Goal: Find specific page/section: Find specific page/section

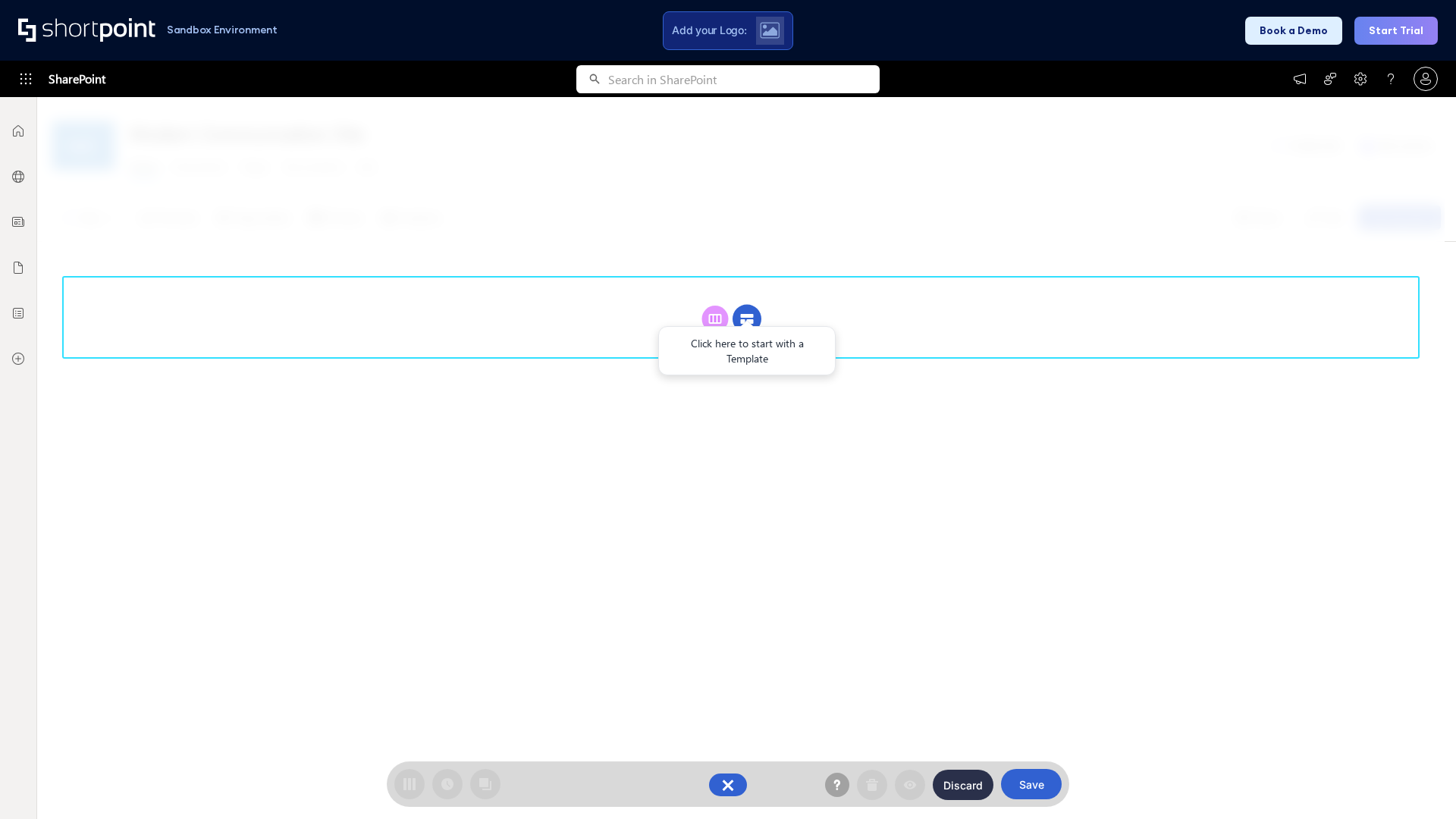
click at [747, 319] on circle at bounding box center [746, 319] width 28 height 28
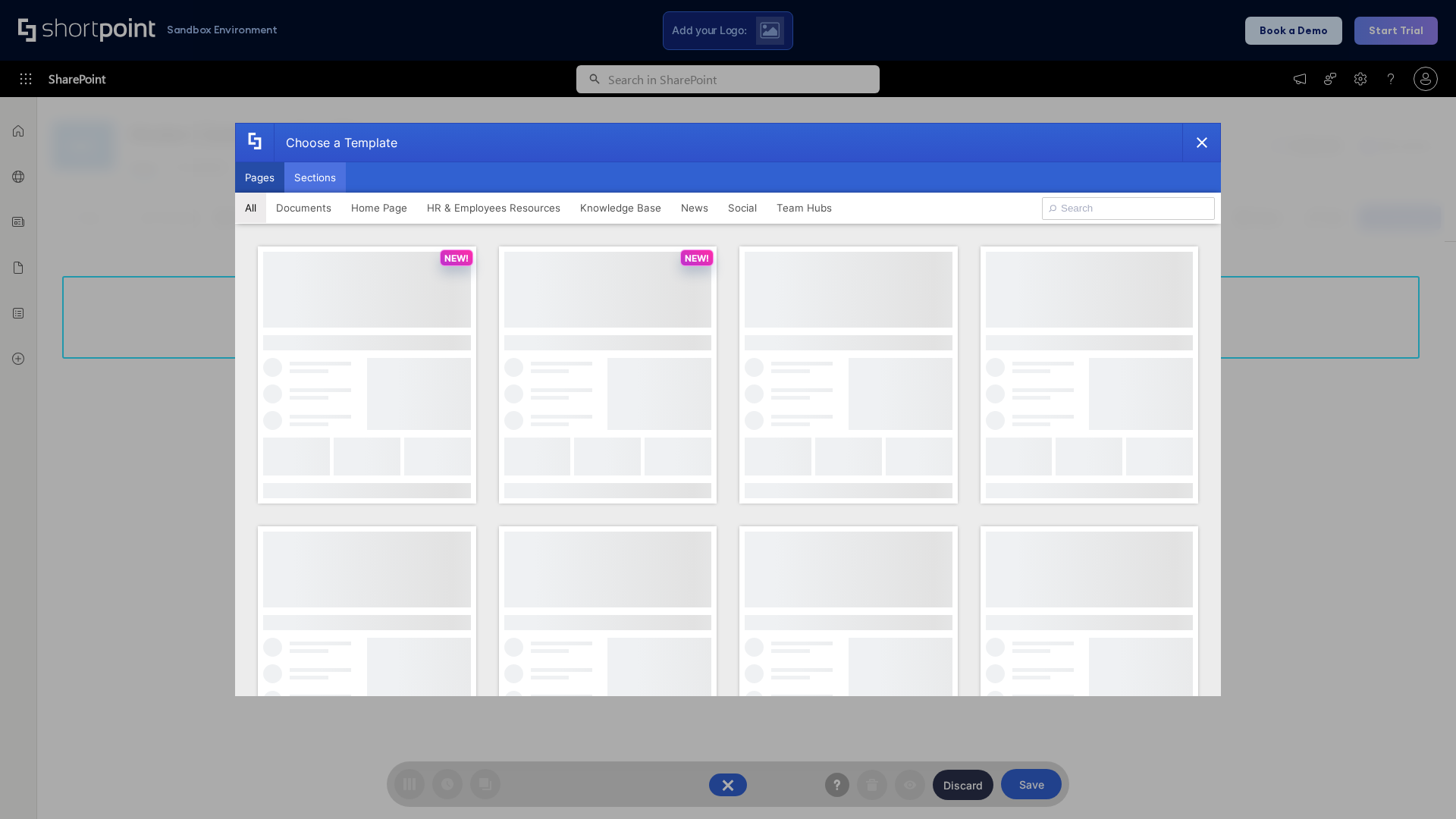
click at [315, 177] on button "Sections" at bounding box center [315, 177] width 62 height 30
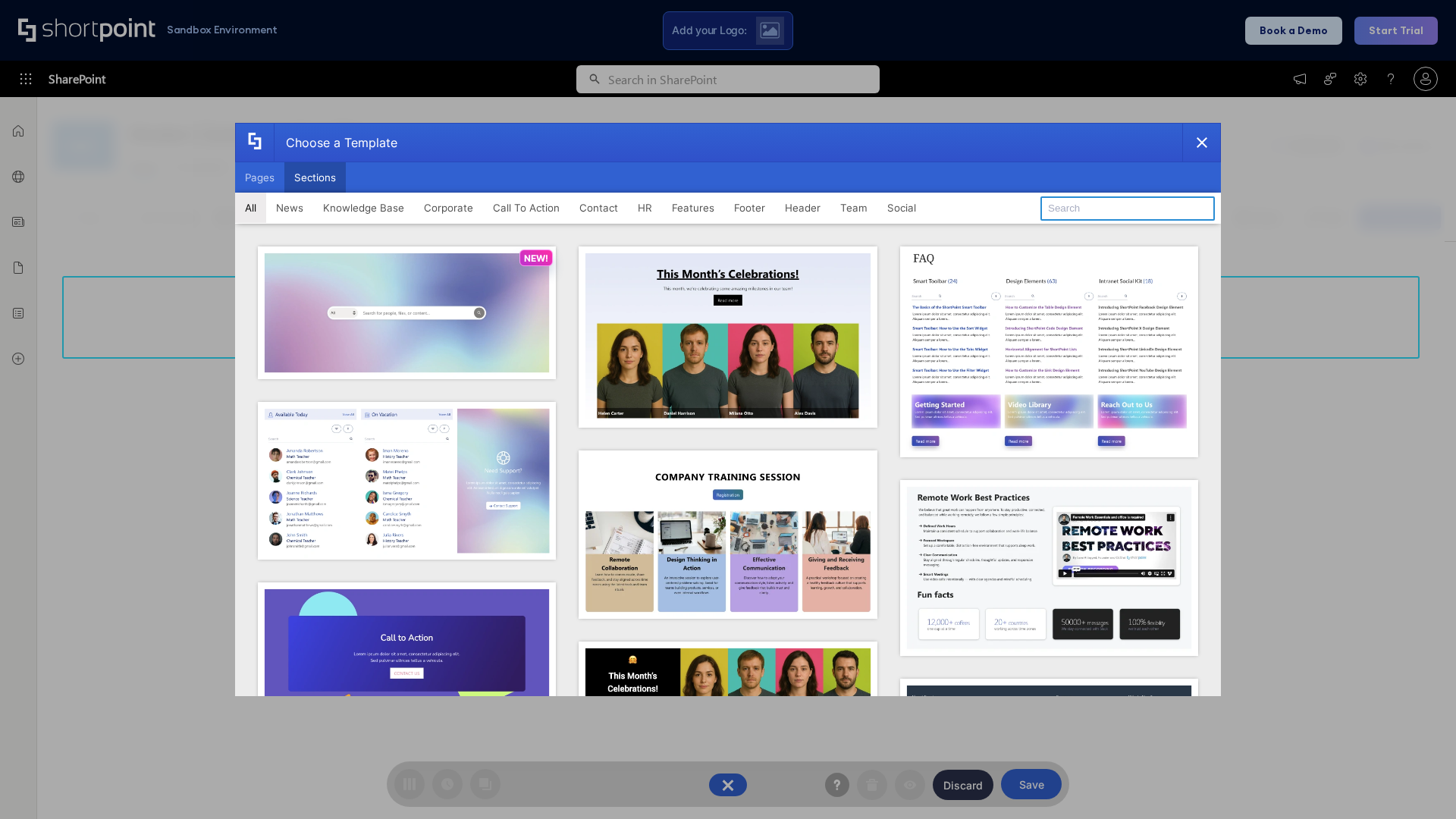
type input "Resources"
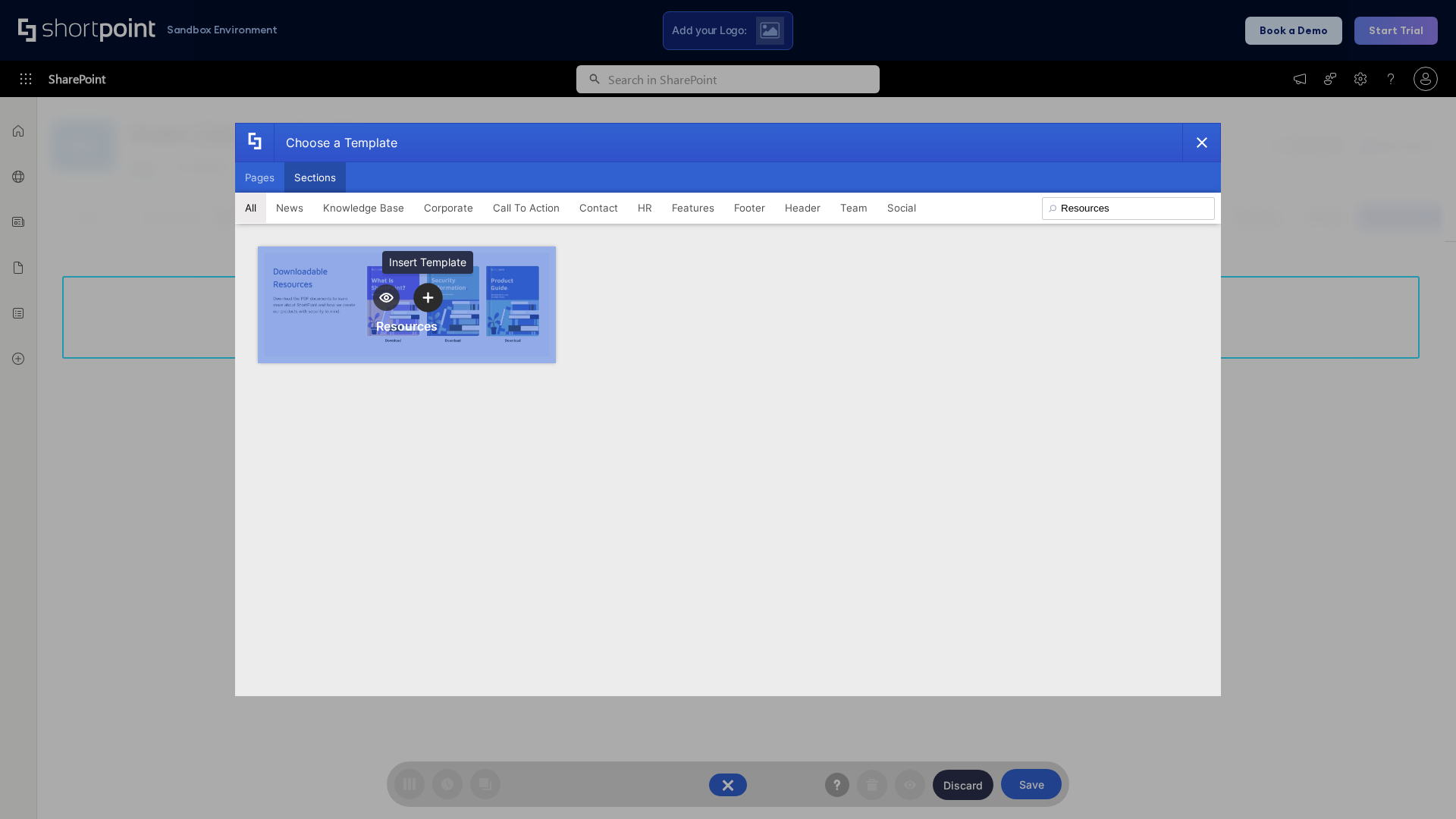
click at [428, 297] on icon "template selector" at bounding box center [428, 297] width 11 height 11
